Goal: Find specific page/section: Find specific page/section

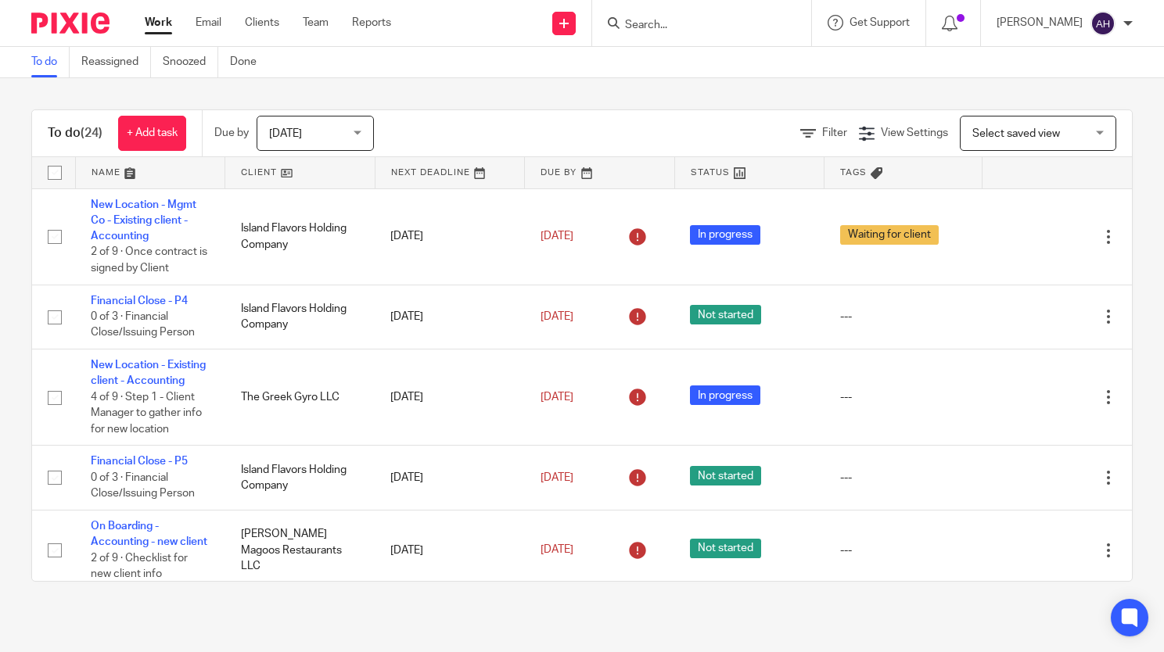
click at [720, 16] on form at bounding box center [706, 23] width 167 height 20
click at [694, 24] on input "Search" at bounding box center [693, 26] width 141 height 14
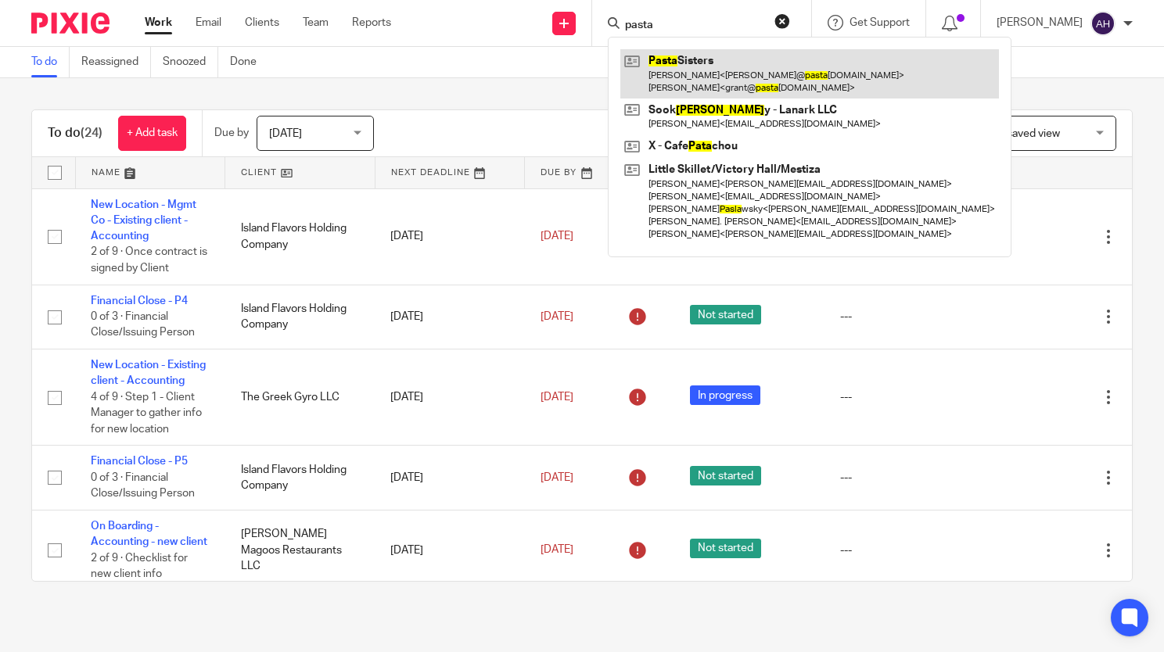
type input "pasta"
click at [706, 72] on link at bounding box center [809, 73] width 378 height 48
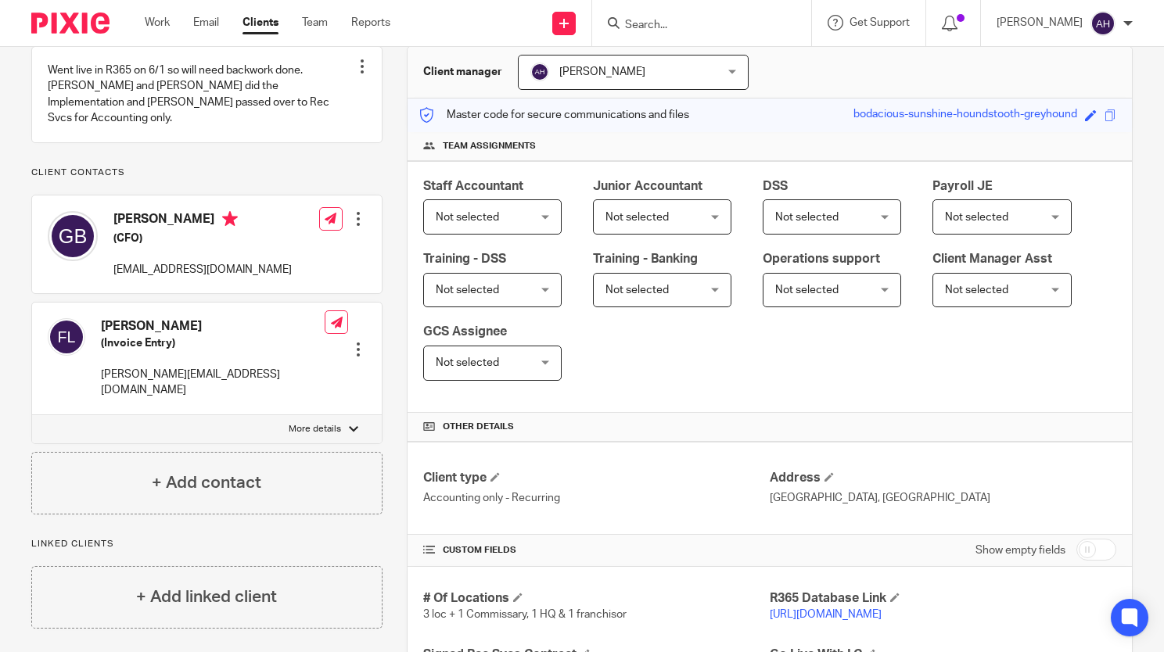
scroll to position [313, 0]
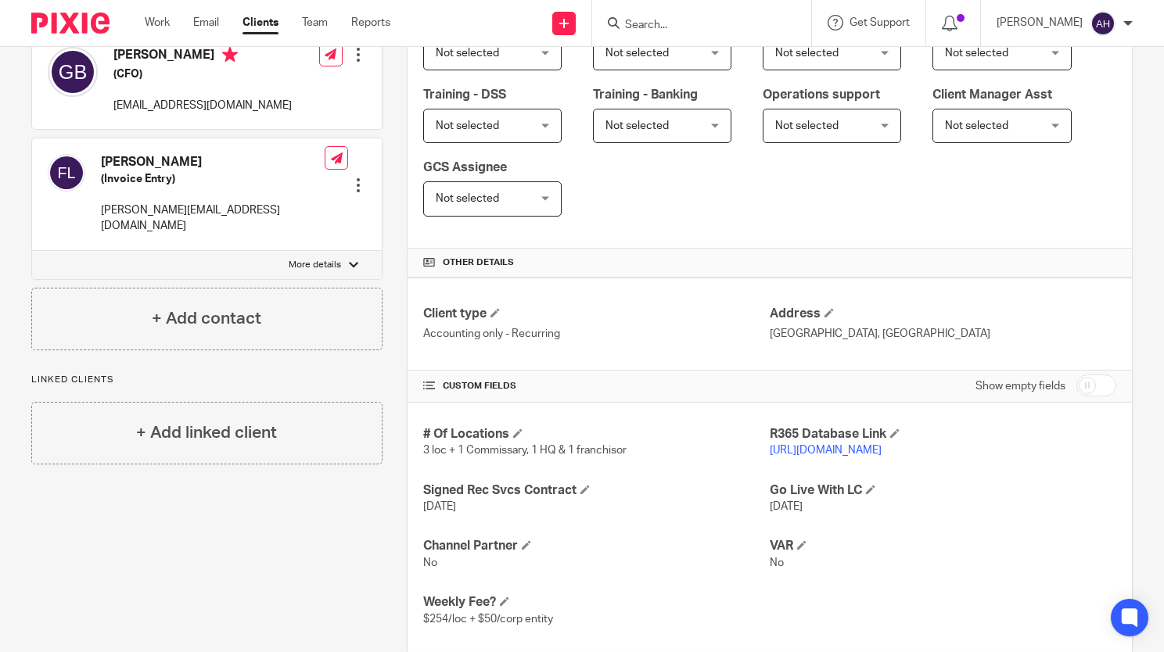
click at [881, 448] on link "[URL][DOMAIN_NAME]" at bounding box center [825, 450] width 112 height 11
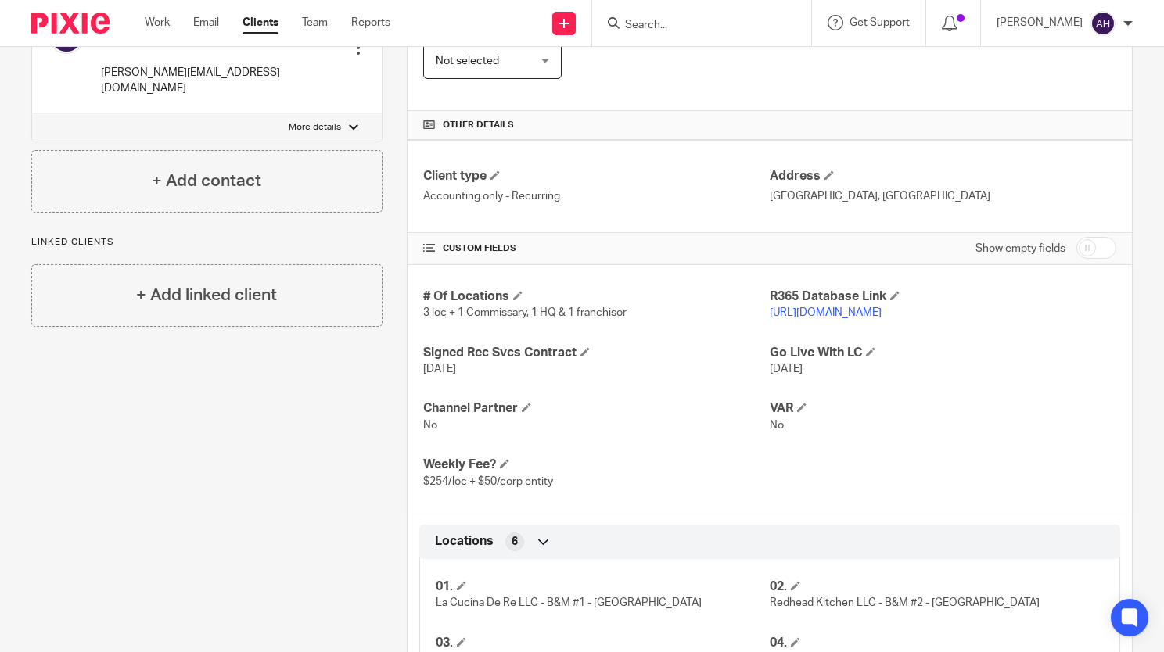
scroll to position [469, 0]
